Goal: Information Seeking & Learning: Learn about a topic

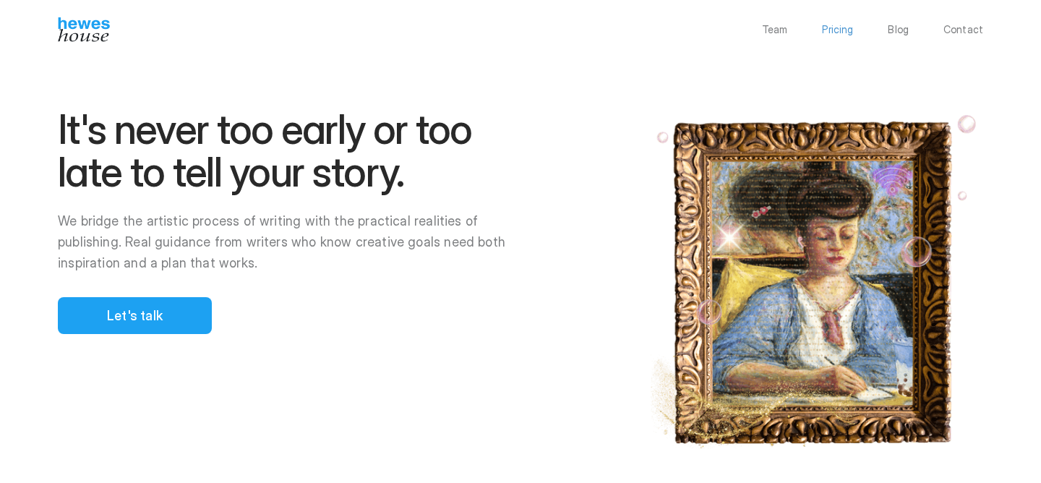
click at [836, 31] on p "Pricing" at bounding box center [837, 30] width 31 height 10
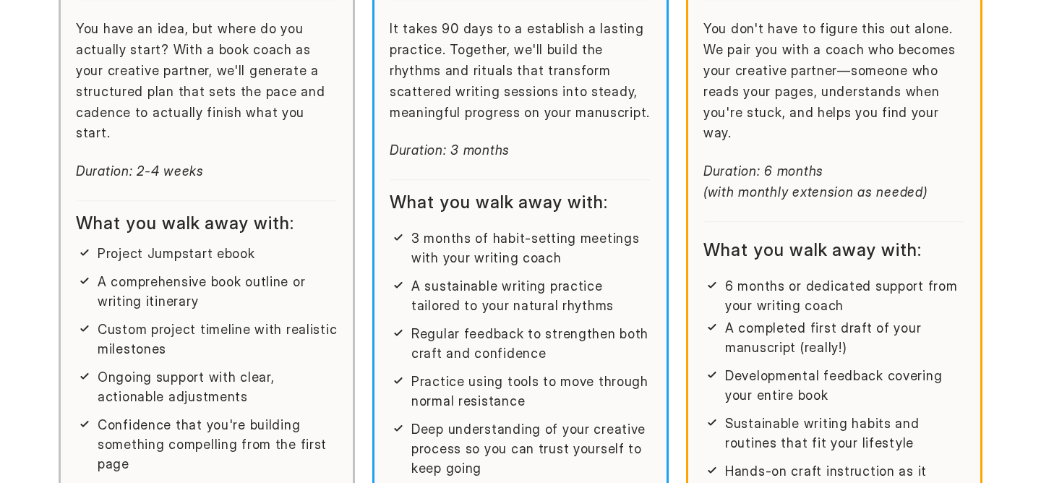
scroll to position [478, 0]
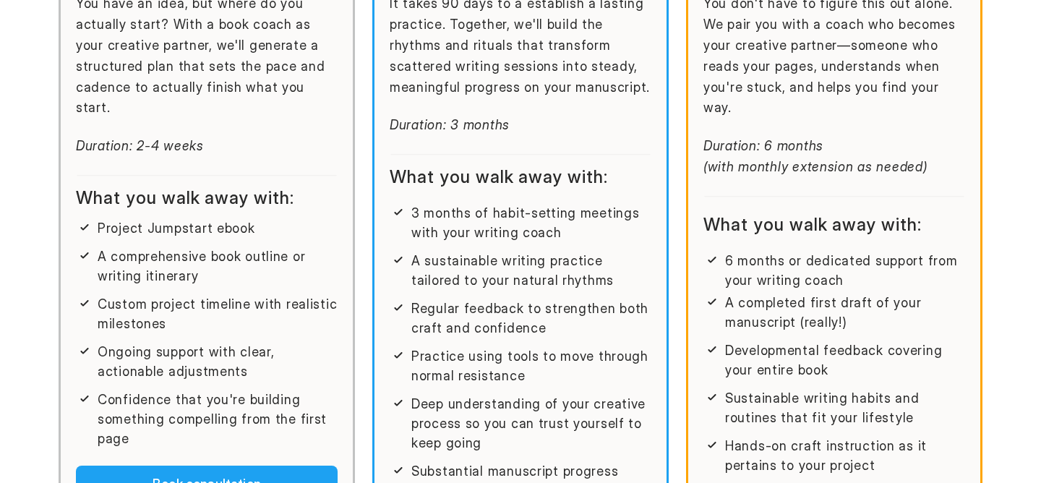
click at [105, 138] on em "Duration: 2-4 weeks" at bounding box center [140, 145] width 128 height 15
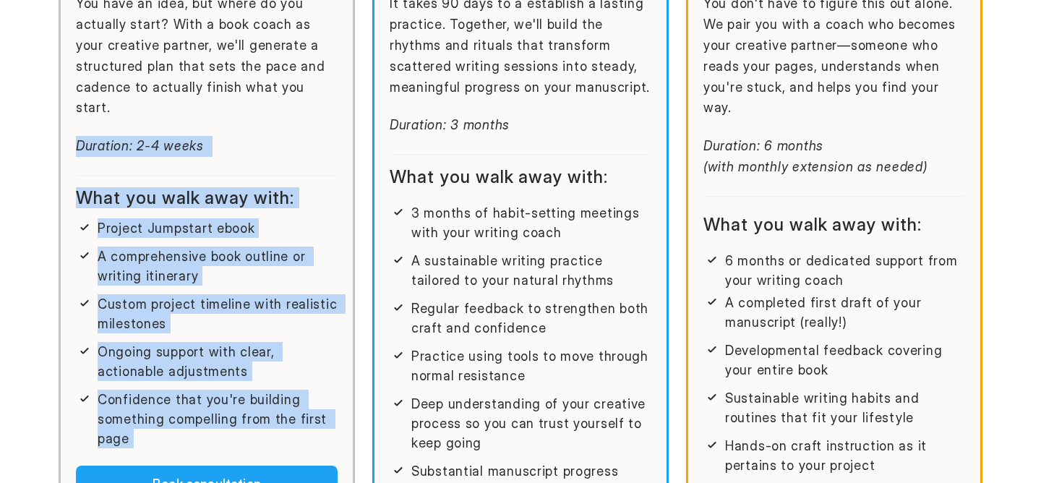
drag, startPoint x: 105, startPoint y: 120, endPoint x: 196, endPoint y: 424, distance: 317.1
click at [196, 424] on div "Project Jumpstart $995 For writers with a story in mind and no clue where to be…" at bounding box center [207, 161] width 297 height 718
copy div "Duration: 2-4 weeks What you walk away with: Project Jumpstart ebook A comprehe…"
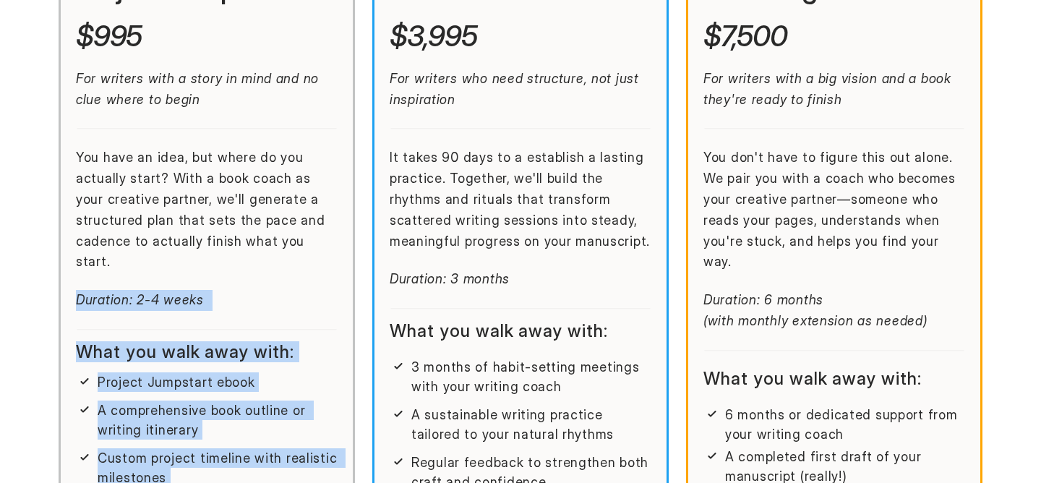
scroll to position [241, 0]
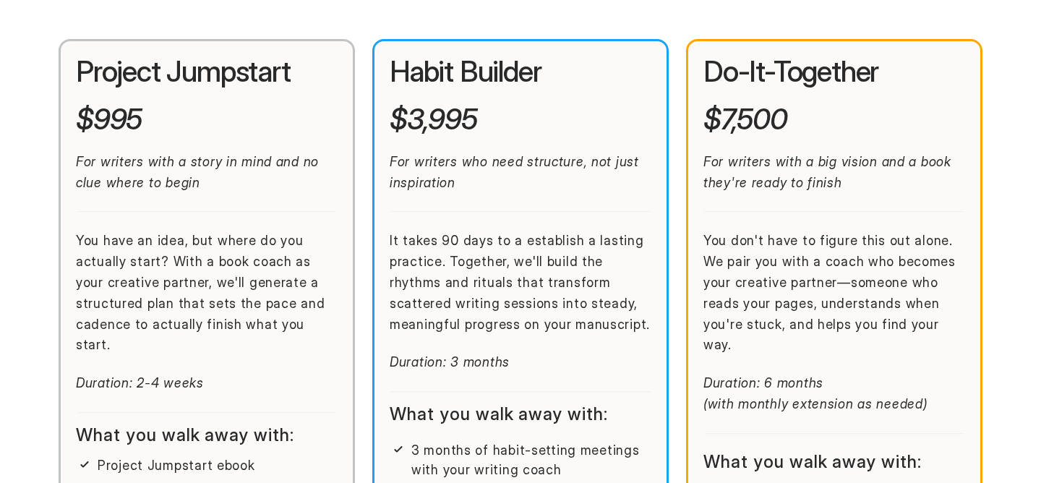
click at [427, 166] on em "For writers who need structure, not just inspiration" at bounding box center [517, 172] width 254 height 36
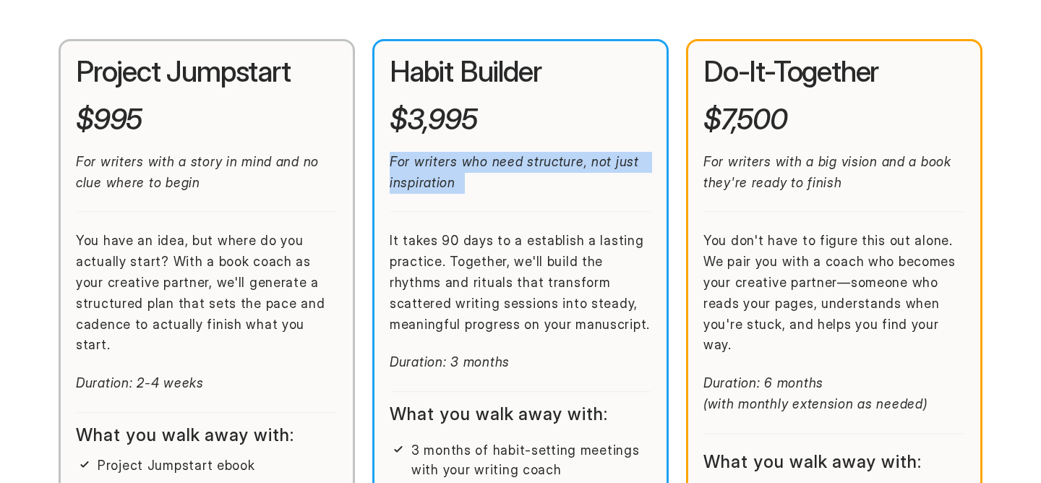
click at [427, 166] on em "For writers who need structure, not just inspiration" at bounding box center [517, 172] width 254 height 36
copy div "For writers who need structure, not just inspiration"
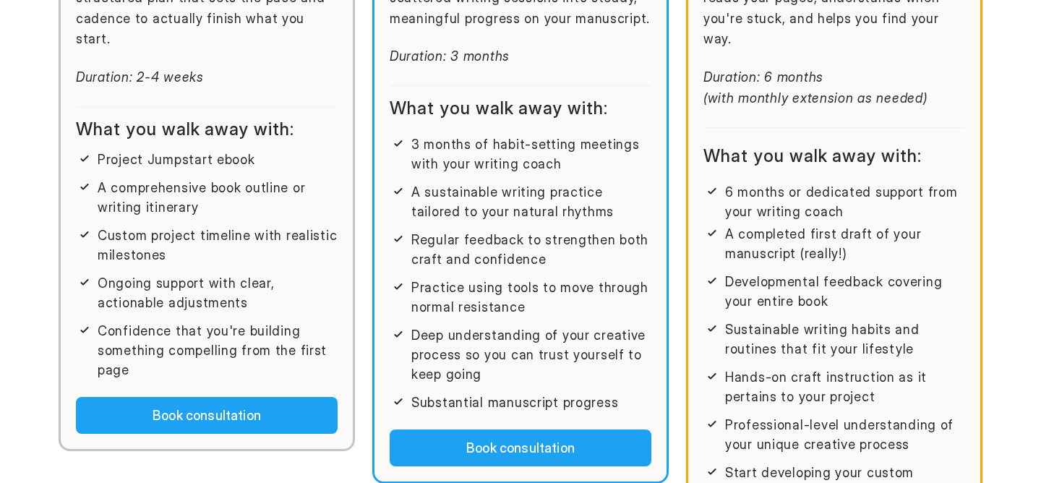
scroll to position [556, 0]
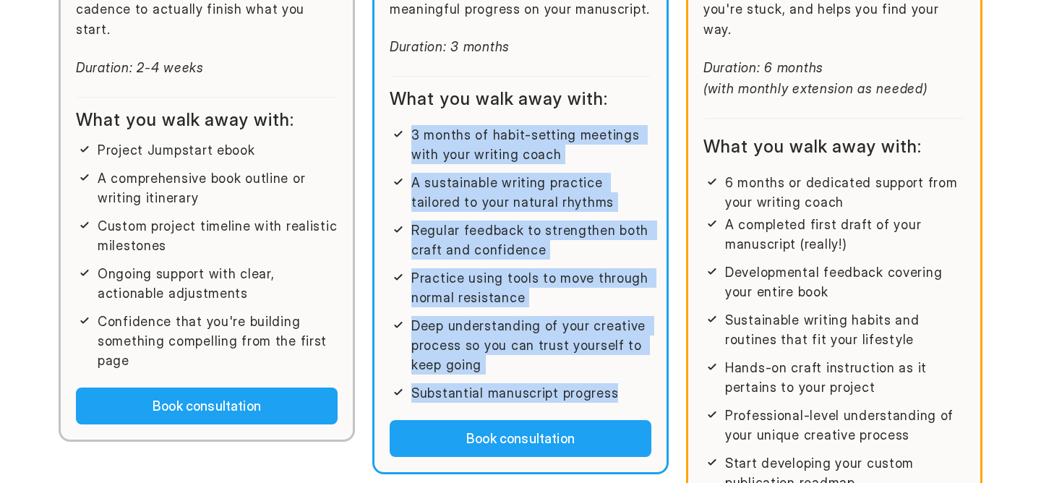
drag, startPoint x: 411, startPoint y: 134, endPoint x: 613, endPoint y: 404, distance: 336.9
click at [613, 404] on div "Habit Builder $3,995 For writers who need structure, not just inspiration It ta…" at bounding box center [520, 99] width 297 height 751
copy div "3 months of habit-setting meetings with your writing coach A sustainable writin…"
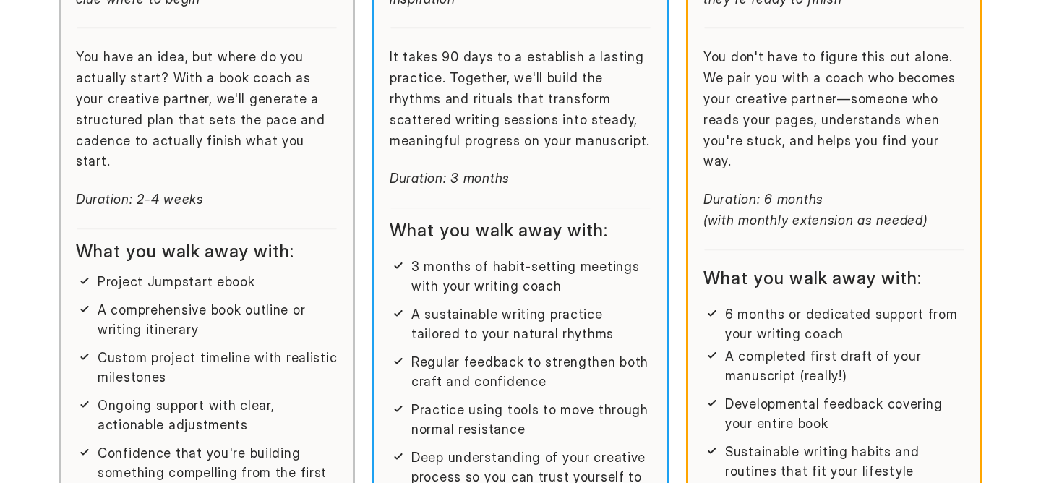
click at [754, 85] on p "You don't have to figure this out alone. We pair you with a coach who becomes y…" at bounding box center [835, 109] width 262 height 125
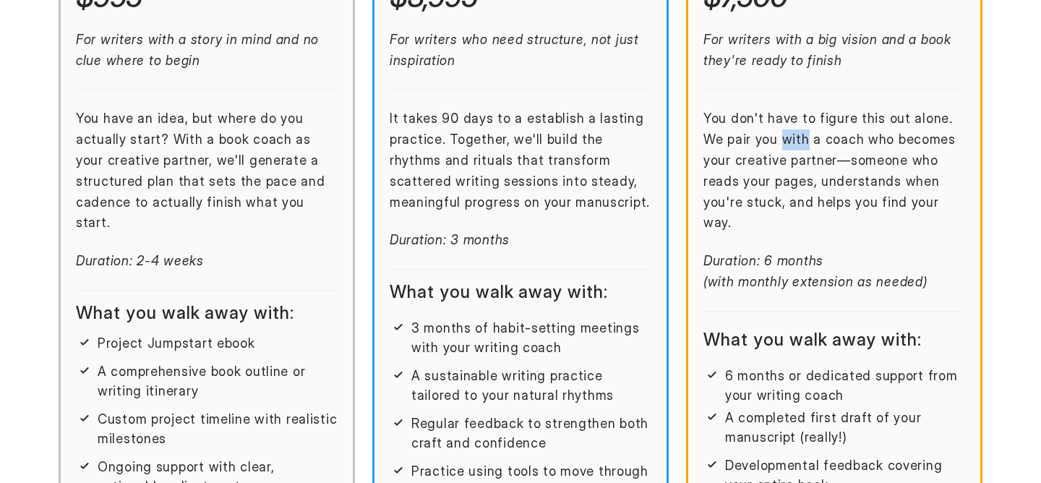
scroll to position [317, 0]
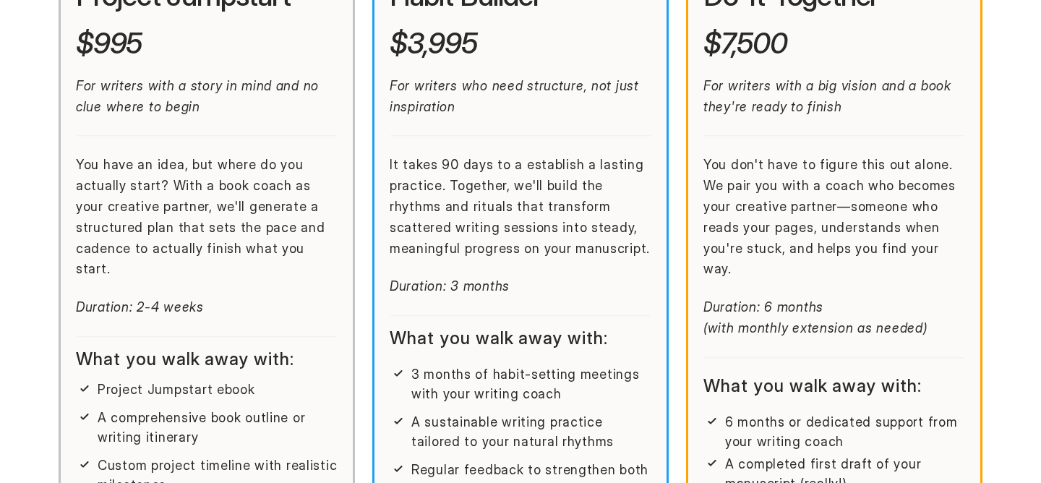
click at [753, 98] on em "For writers with a big vision and a book they're ready to finish" at bounding box center [830, 96] width 252 height 36
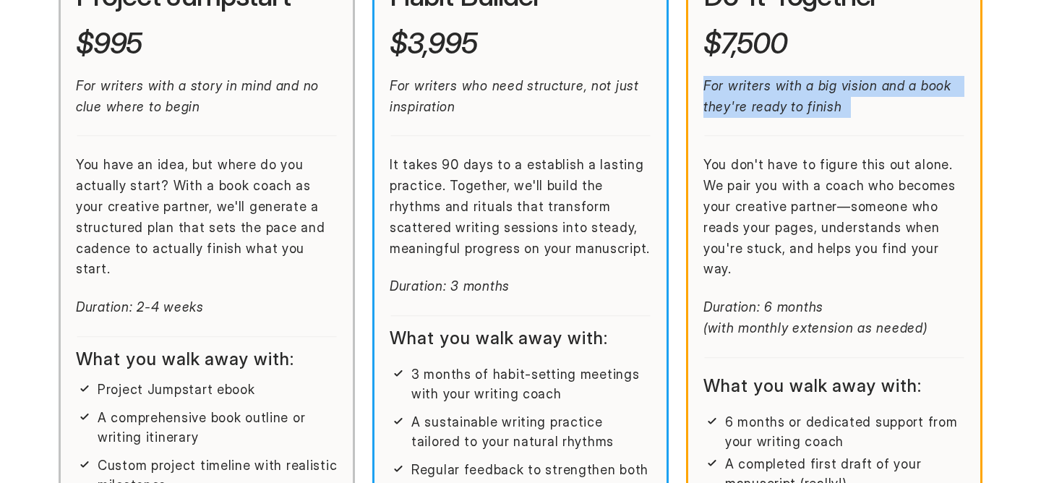
click at [753, 98] on em "For writers with a big vision and a book they're ready to finish" at bounding box center [830, 96] width 252 height 36
copy div "For writers with a big vision and a book they're ready to finish"
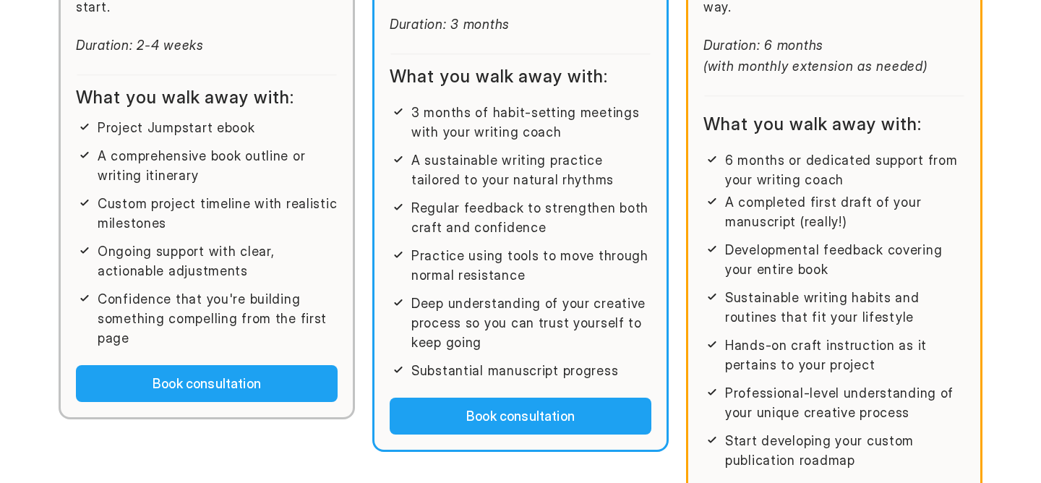
scroll to position [589, 0]
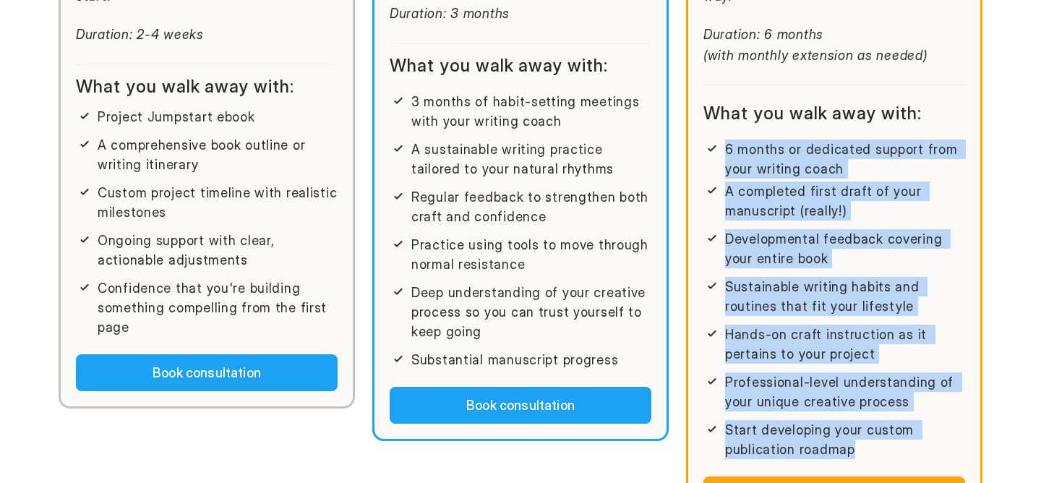
drag, startPoint x: 720, startPoint y: 127, endPoint x: 917, endPoint y: 424, distance: 355.8
click at [917, 423] on div "6 months or dedicated support from your writing coach A completed first draft o…" at bounding box center [835, 300] width 262 height 320
copy div "6 months or dedicated support from your writing coach A completed first draft o…"
